Goal: Task Accomplishment & Management: Complete application form

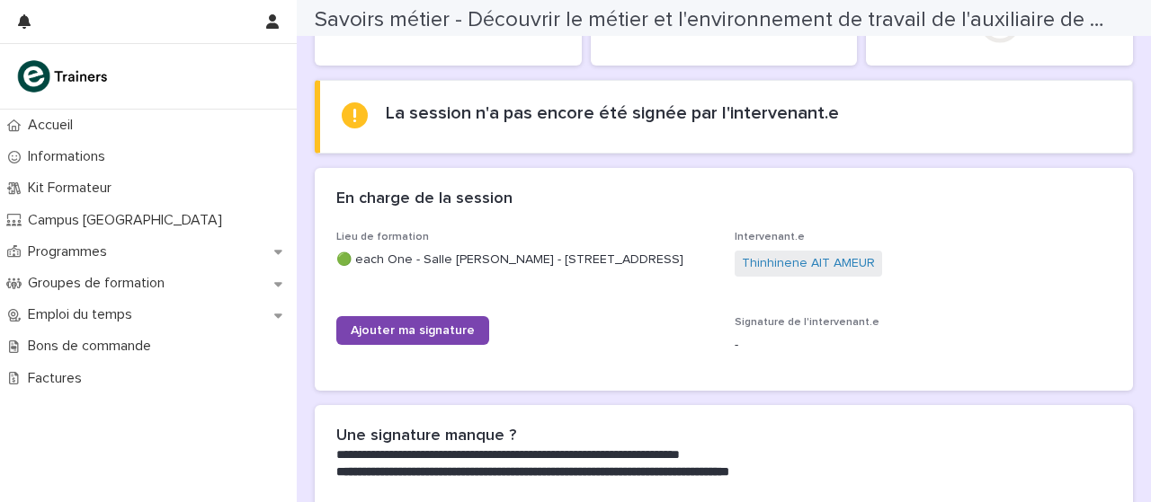
scroll to position [200, 0]
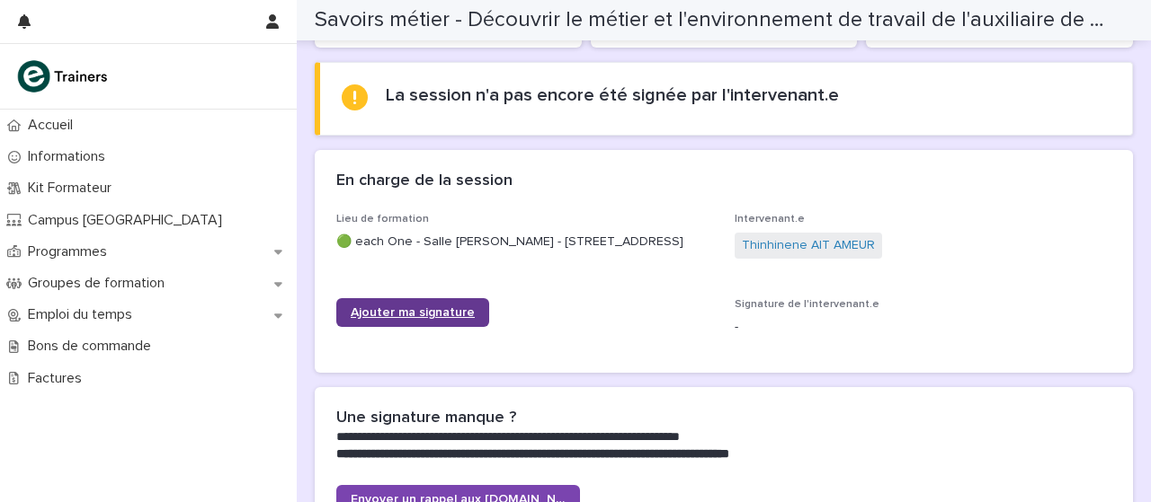
click at [432, 319] on link "Ajouter ma signature" at bounding box center [412, 312] width 153 height 29
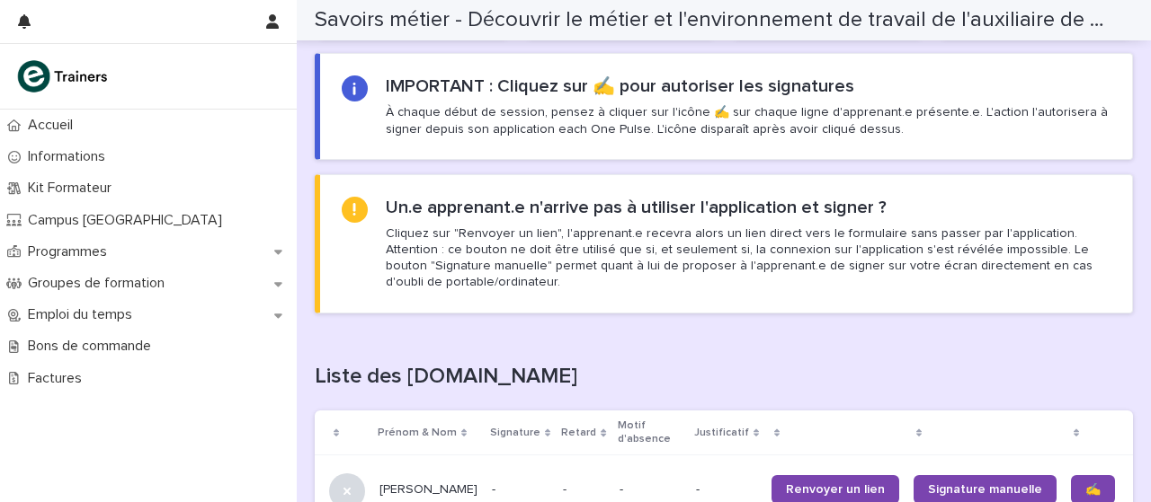
scroll to position [1099, 0]
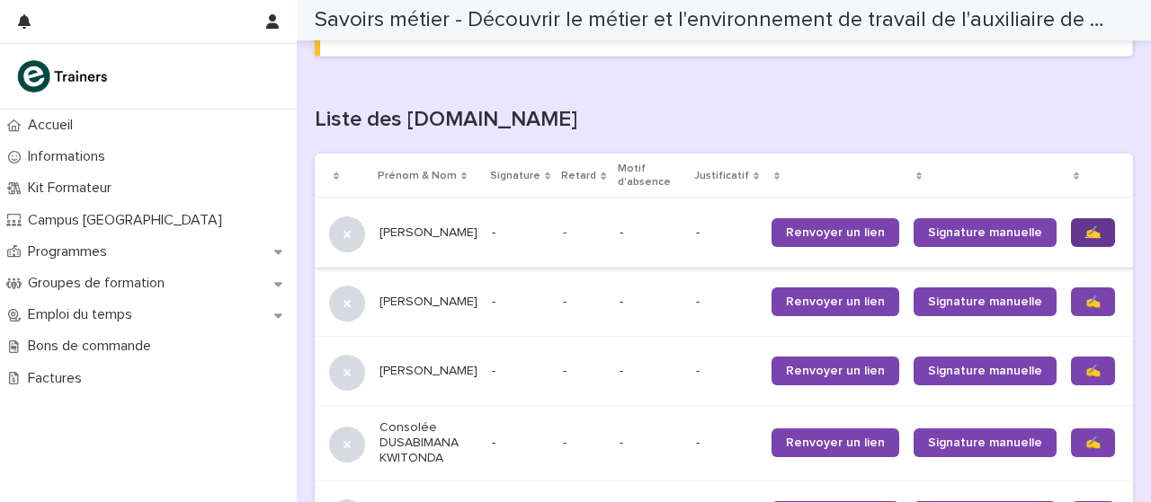
click at [1085, 236] on font "✍️" at bounding box center [1092, 233] width 15 height 13
click at [1071, 375] on link "✍️" at bounding box center [1093, 371] width 44 height 29
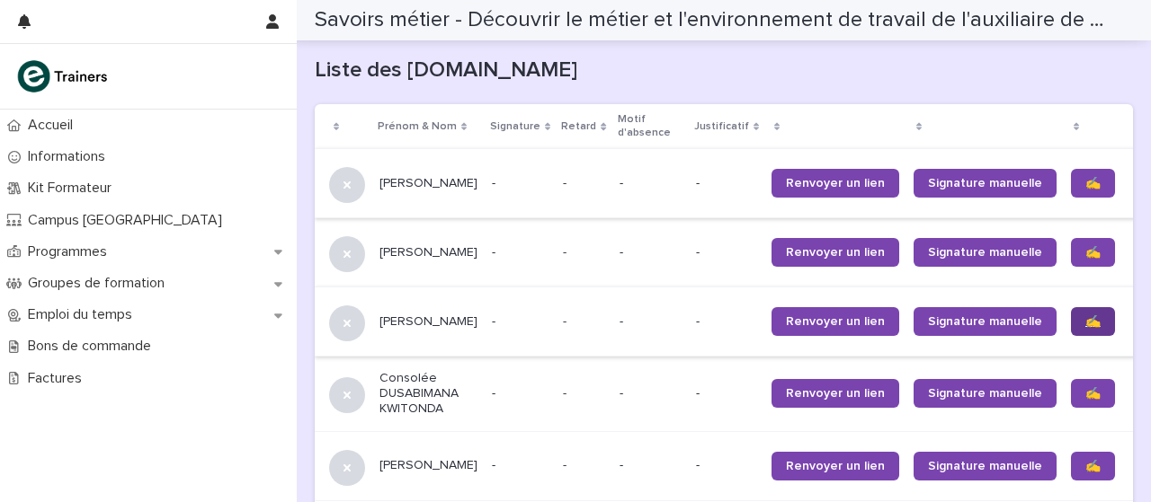
scroll to position [1183, 0]
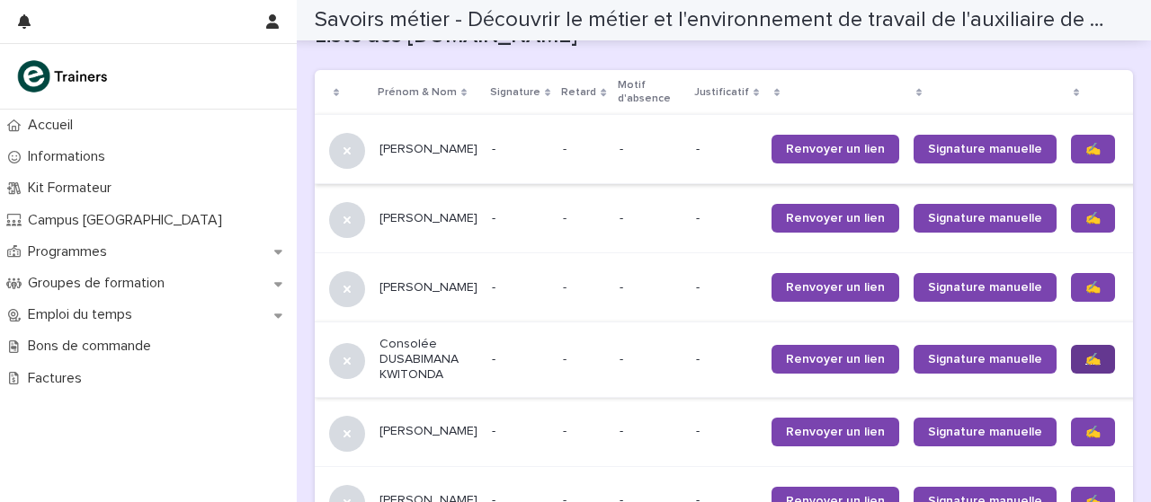
click at [1071, 351] on link "✍️" at bounding box center [1093, 359] width 44 height 29
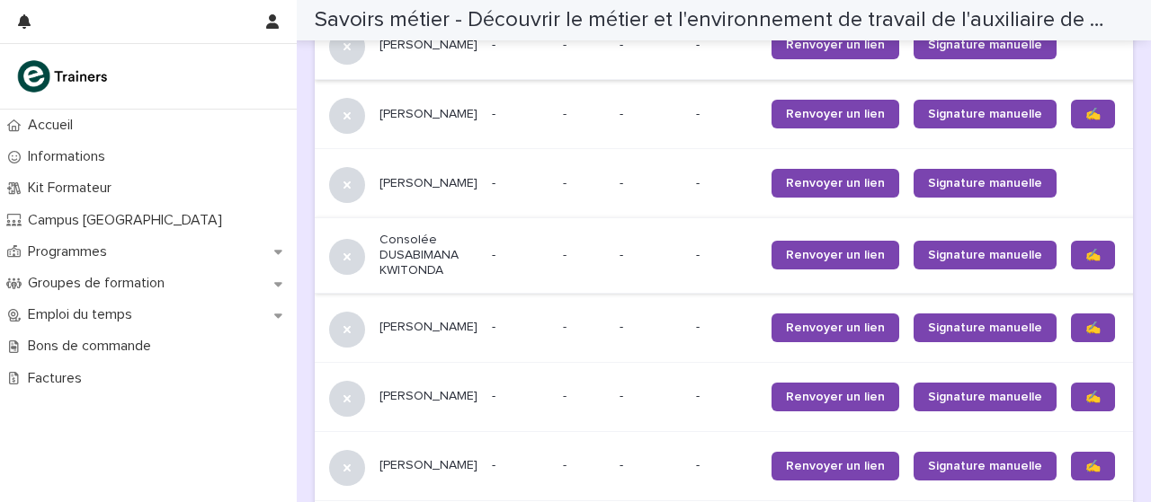
scroll to position [1354, 0]
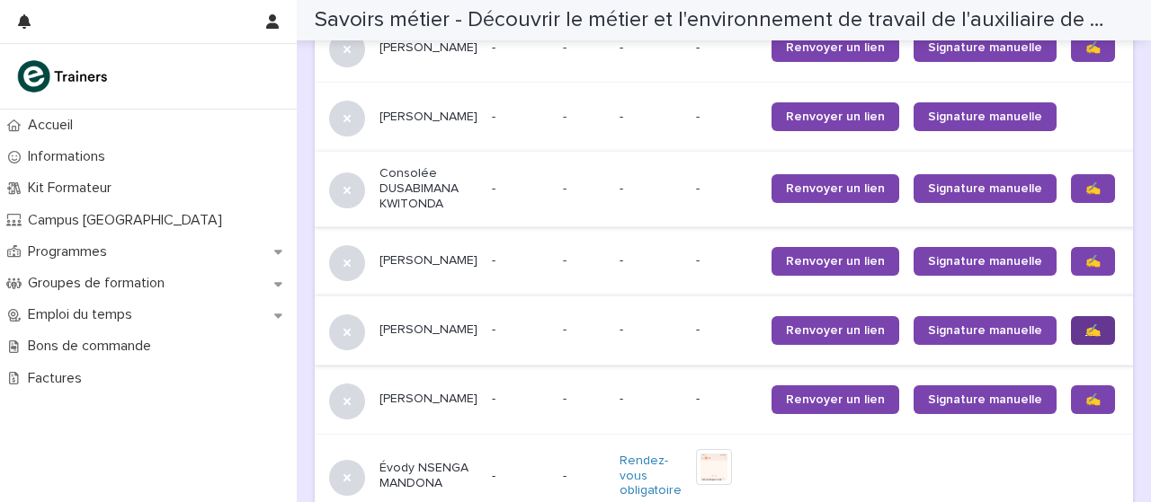
click at [1085, 333] on font "✍️" at bounding box center [1092, 331] width 15 height 13
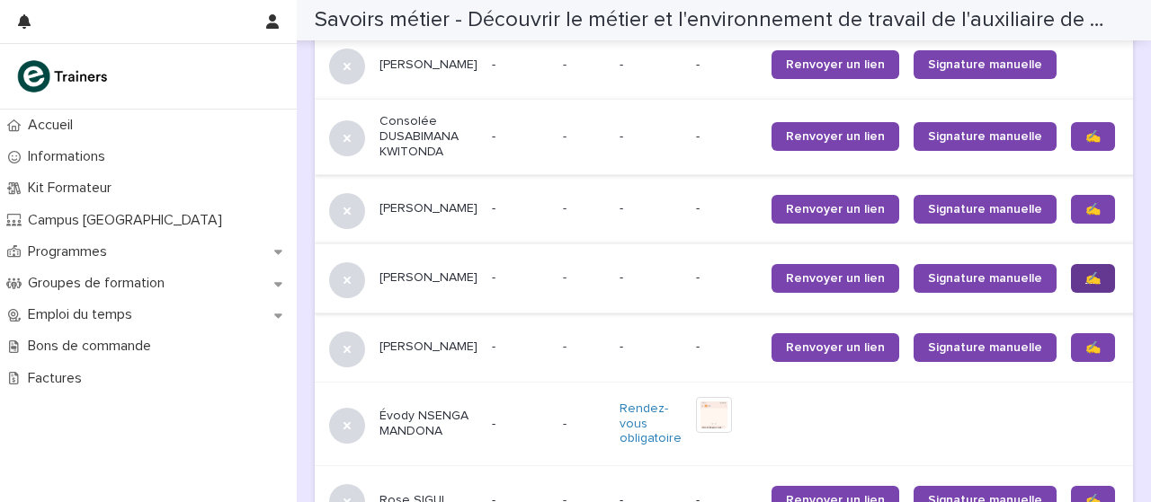
scroll to position [1425, 0]
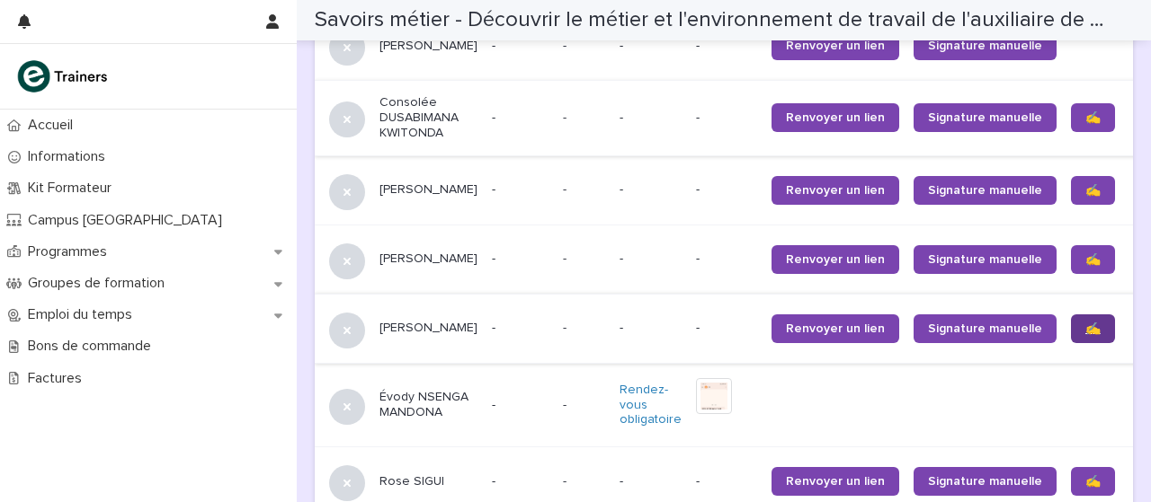
click at [1085, 324] on font "✍️" at bounding box center [1092, 329] width 15 height 13
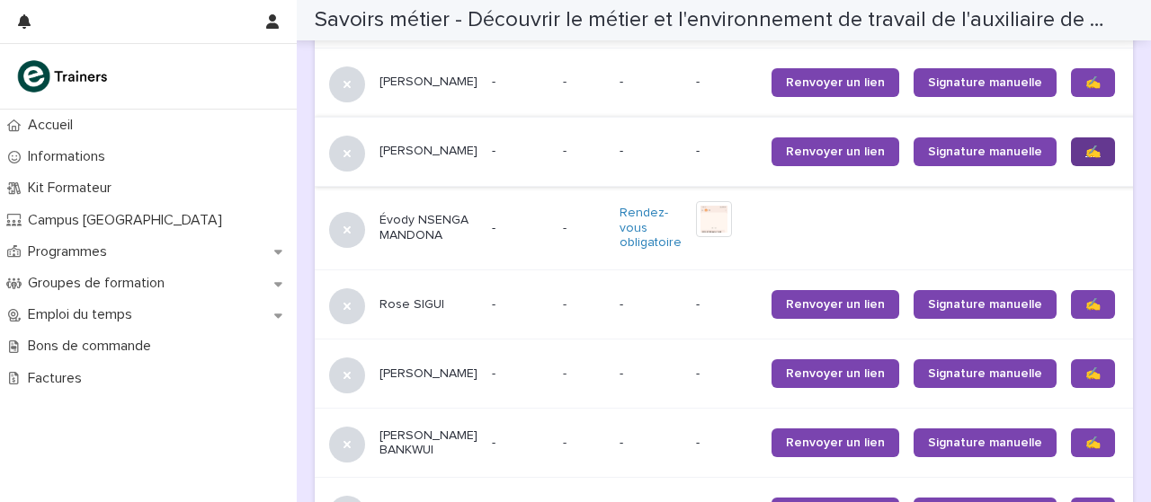
scroll to position [1604, 0]
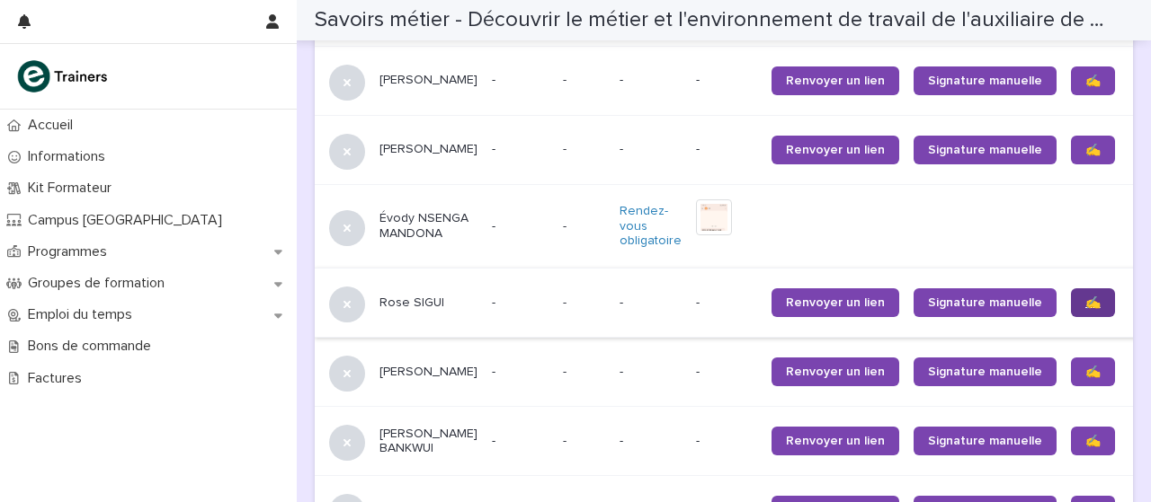
click at [1071, 307] on link "✍️" at bounding box center [1093, 303] width 44 height 29
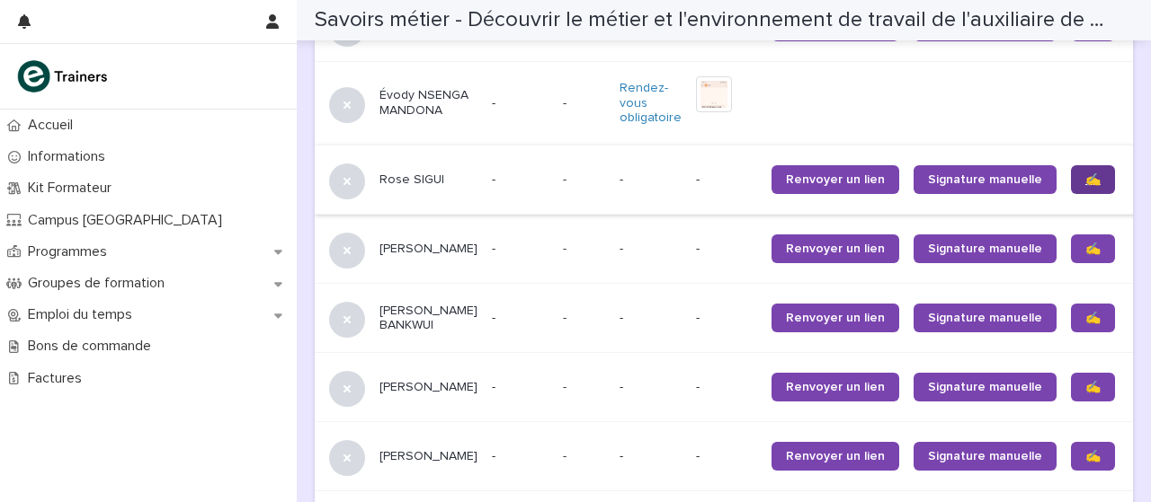
scroll to position [1731, 0]
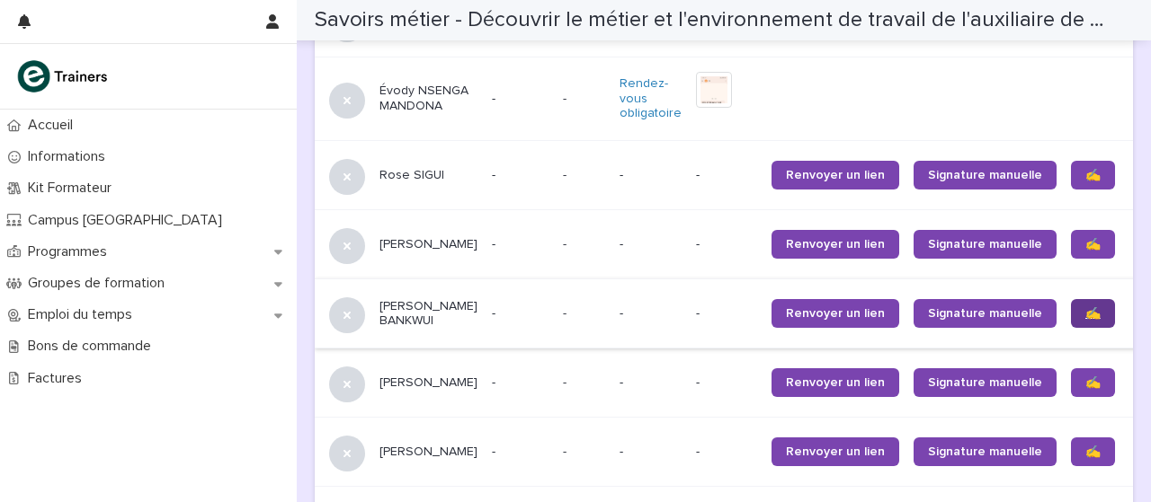
click at [1071, 317] on link "✍️" at bounding box center [1093, 313] width 44 height 29
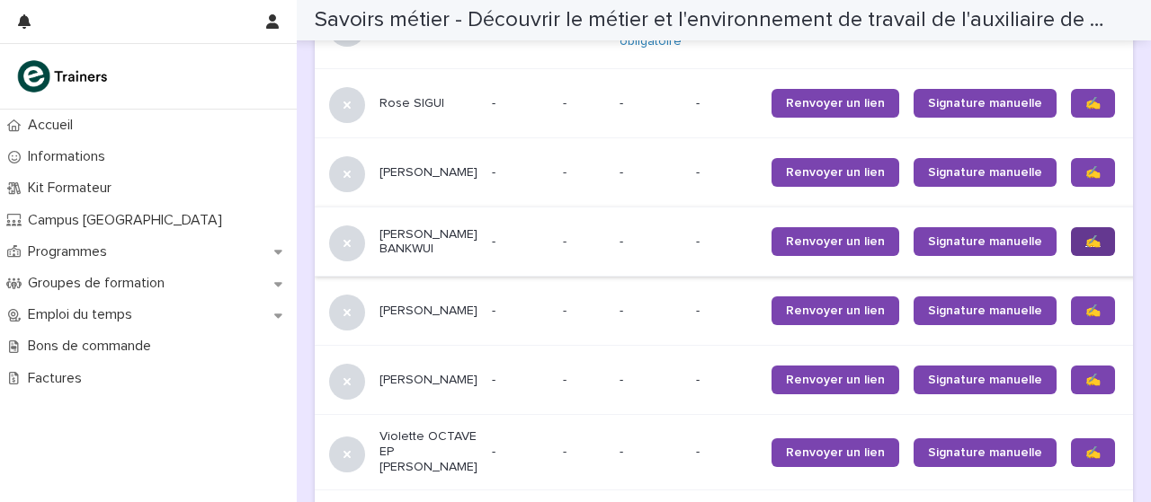
scroll to position [1810, 0]
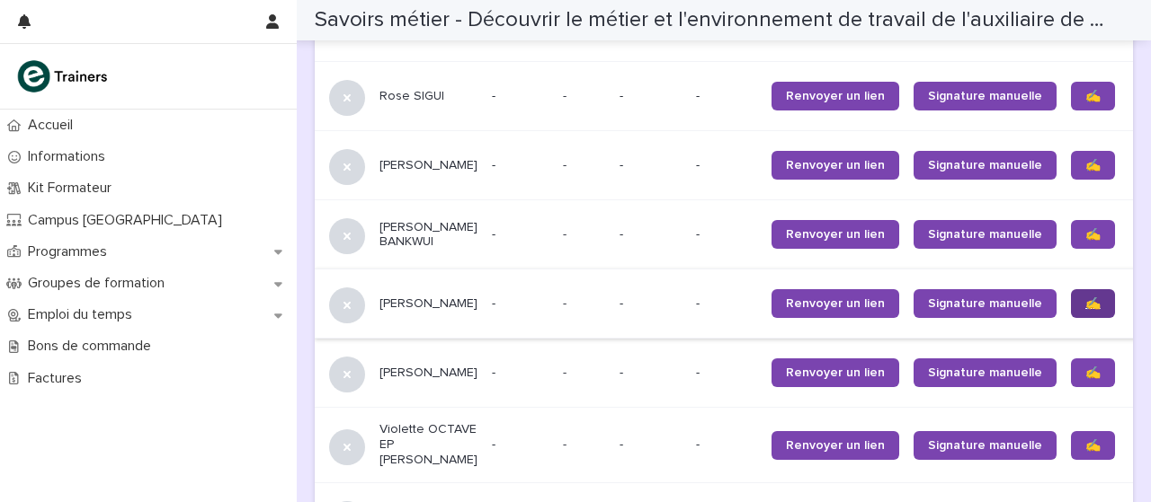
click at [1071, 311] on link "✍️" at bounding box center [1093, 303] width 44 height 29
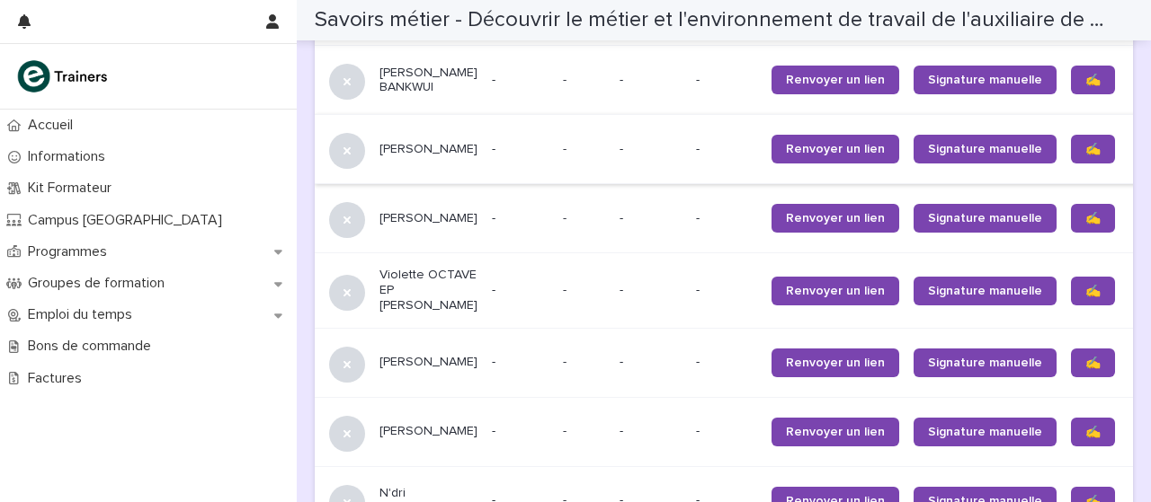
scroll to position [1965, 0]
click at [1071, 306] on link "✍️" at bounding box center [1093, 291] width 44 height 29
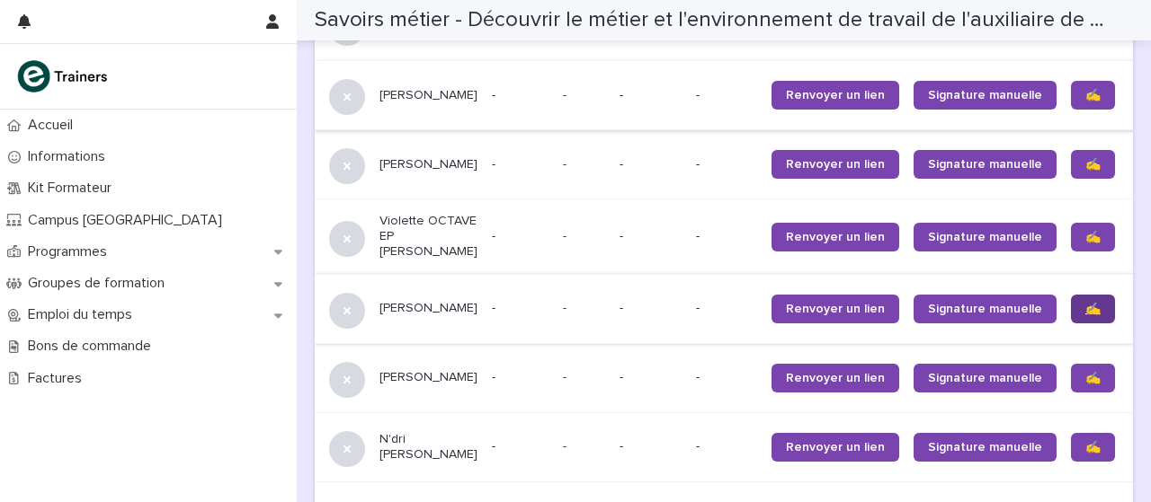
click at [1071, 324] on link "✍️" at bounding box center [1093, 309] width 44 height 29
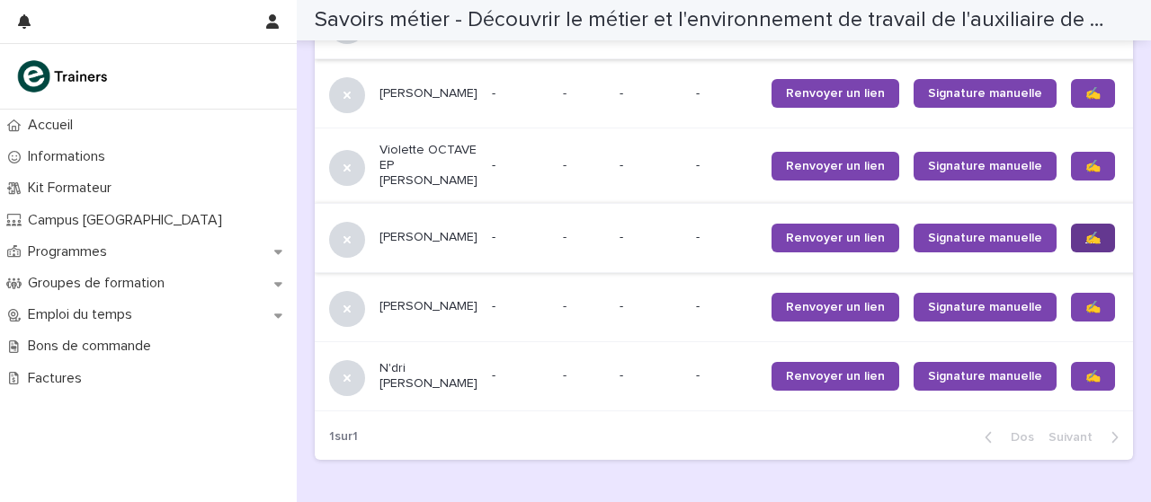
scroll to position [2093, 0]
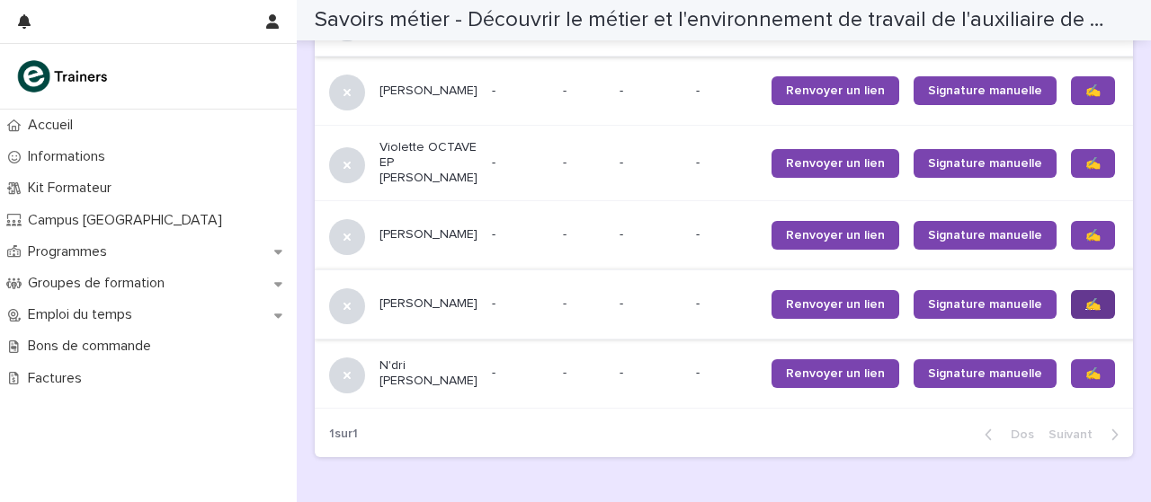
click at [1071, 319] on link "✍️" at bounding box center [1093, 304] width 44 height 29
click at [1085, 380] on font "✍️" at bounding box center [1092, 374] width 15 height 13
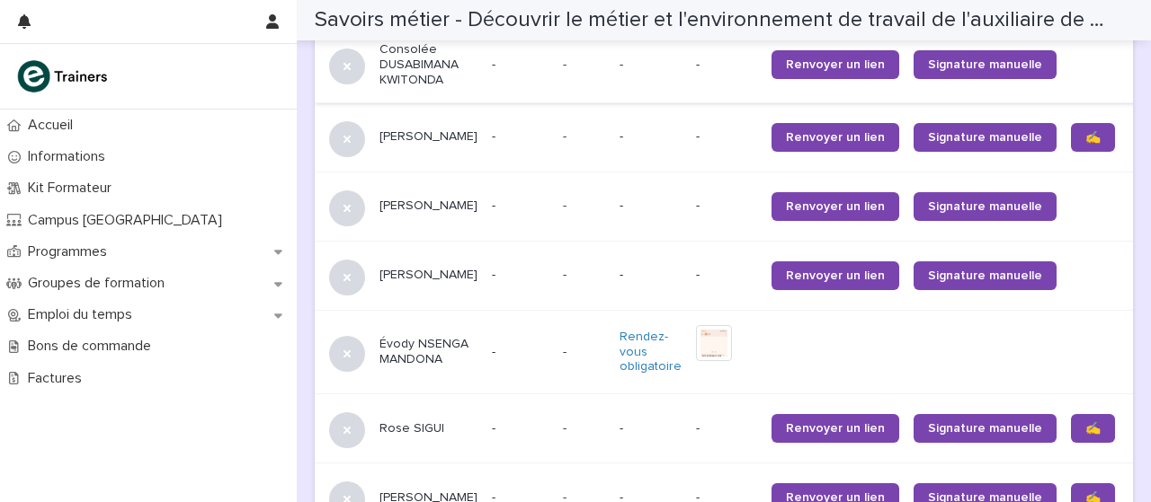
scroll to position [1447, 0]
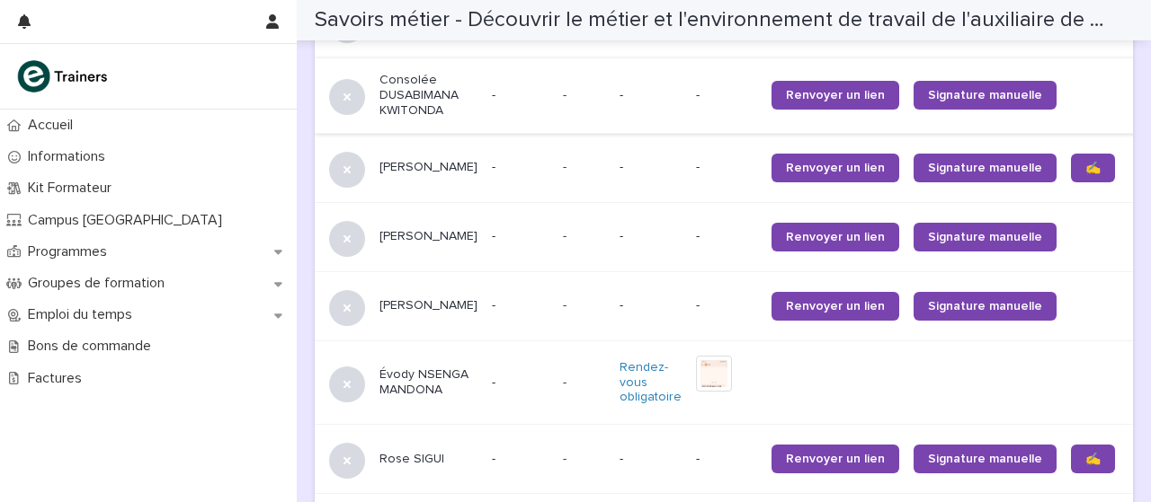
click at [1009, 347] on td at bounding box center [984, 383] width 157 height 84
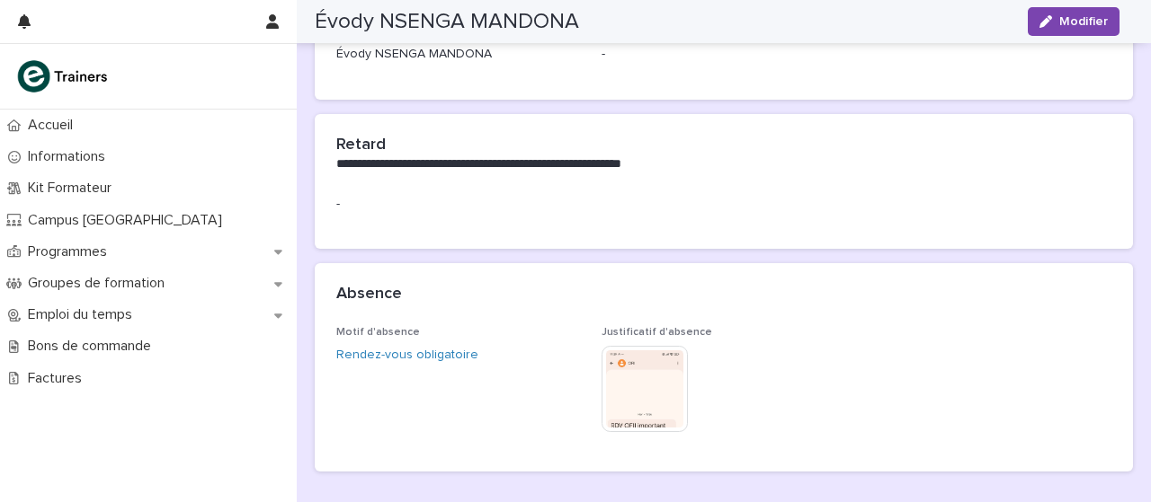
scroll to position [363, 0]
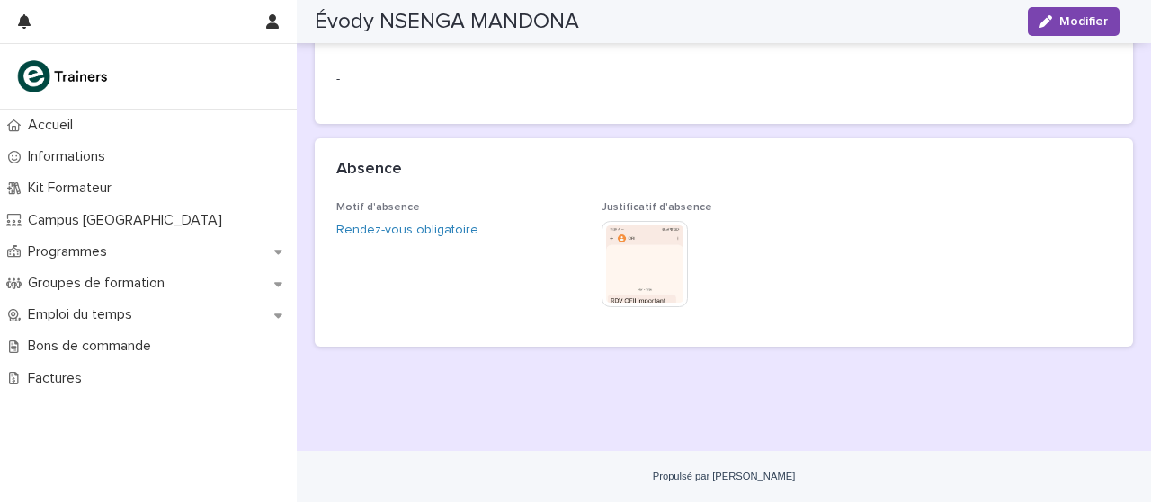
click at [624, 273] on img at bounding box center [644, 264] width 86 height 86
